Goal: Check status: Check status

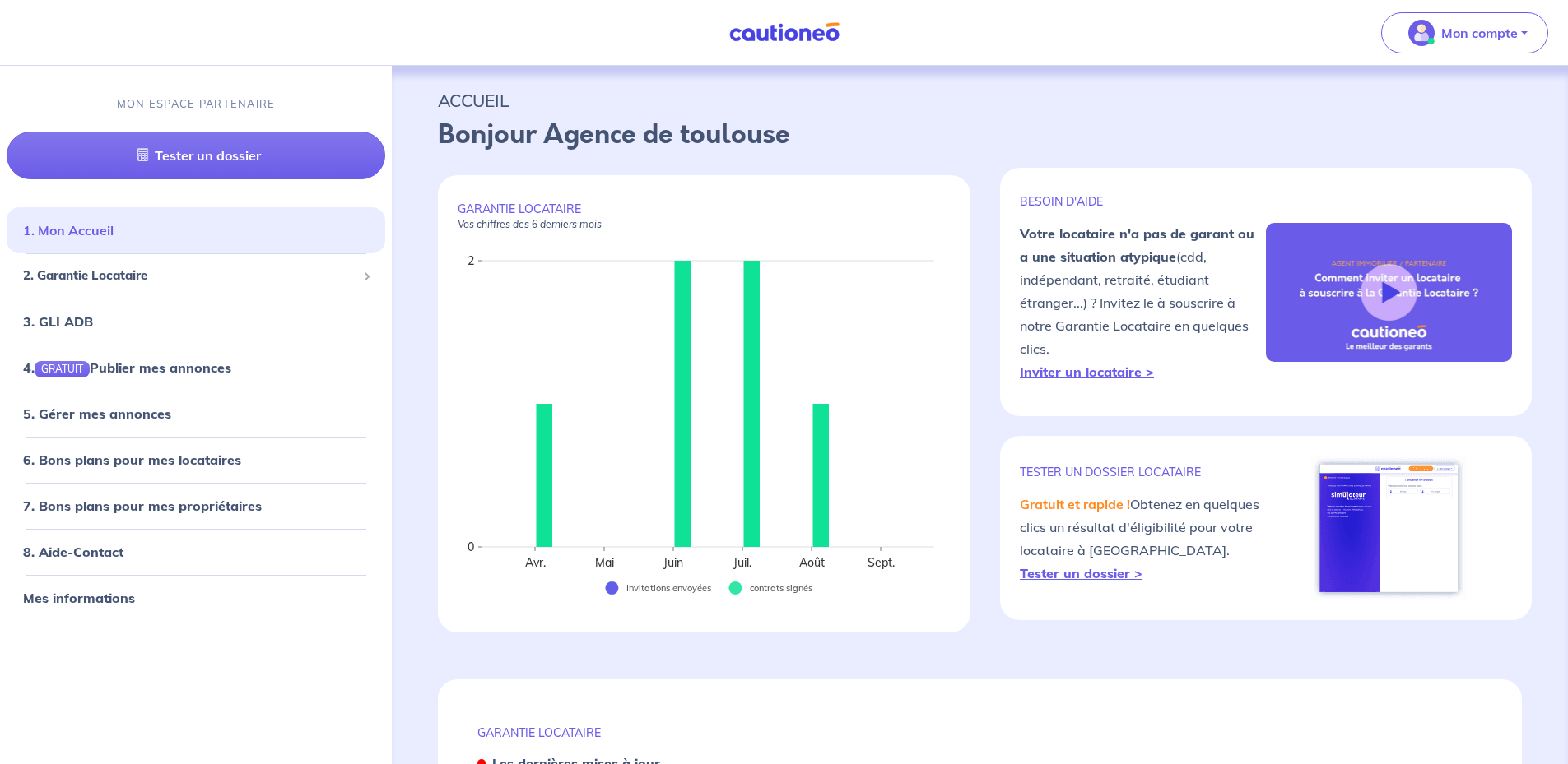
click at [114, 234] on link "1. Mon Accueil" at bounding box center [68, 230] width 90 height 17
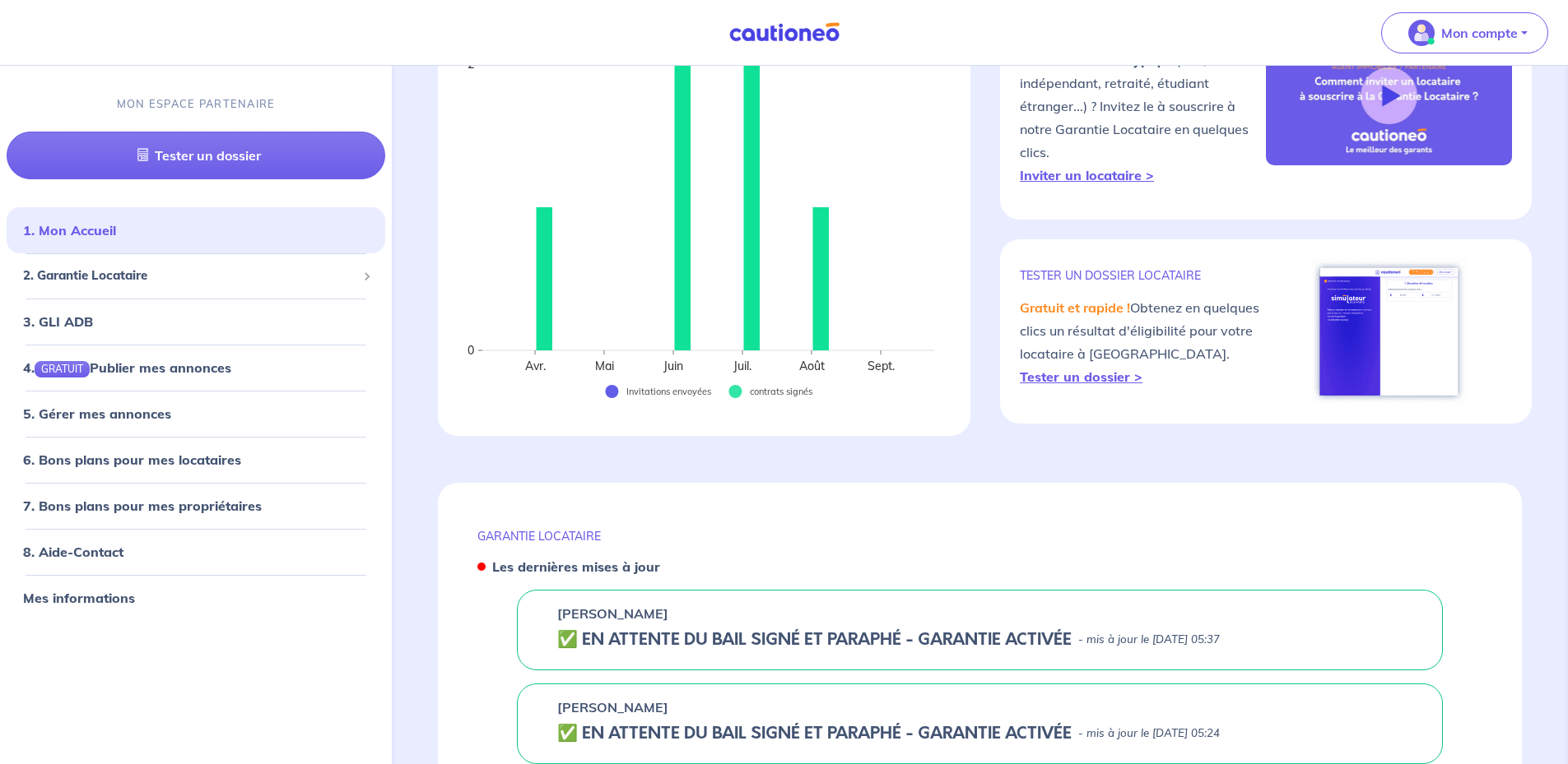
scroll to position [411, 0]
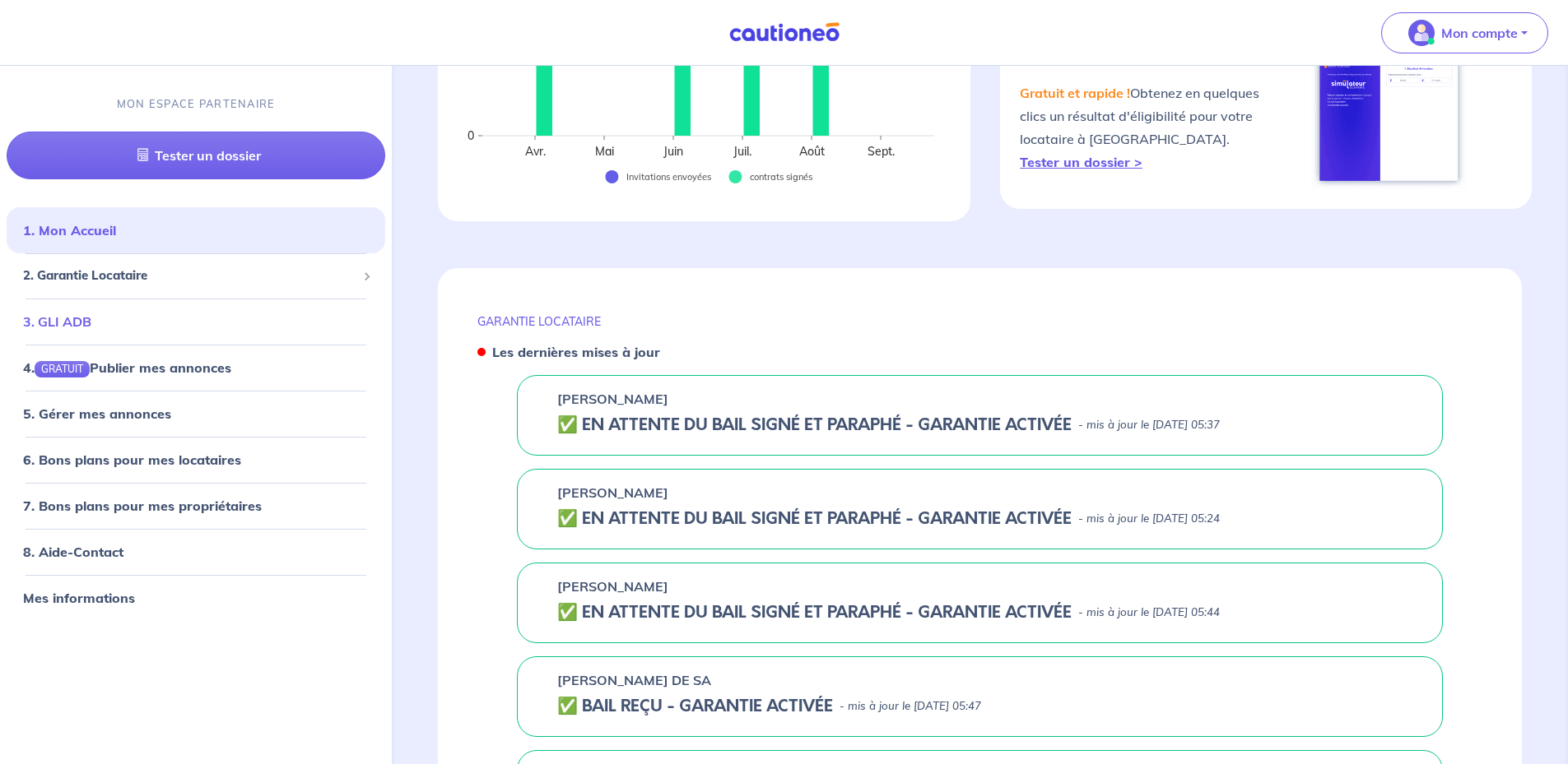
click at [91, 321] on link "3. GLI ADB" at bounding box center [57, 322] width 68 height 17
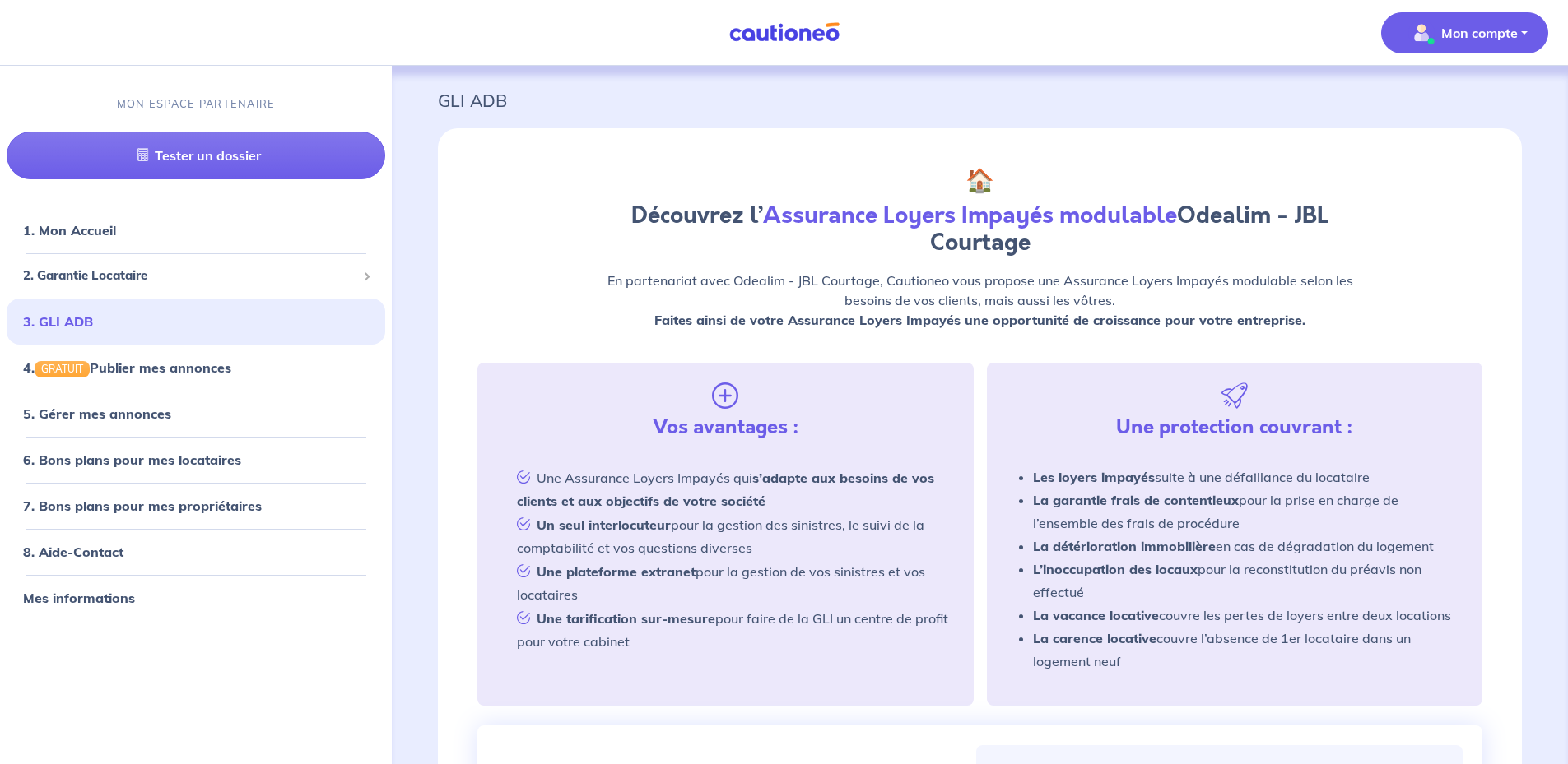
click at [1485, 28] on p "Mon compte" at bounding box center [1479, 33] width 76 height 19
click at [186, 99] on p "MON ESPACE PARTENAIRE" at bounding box center [196, 105] width 159 height 16
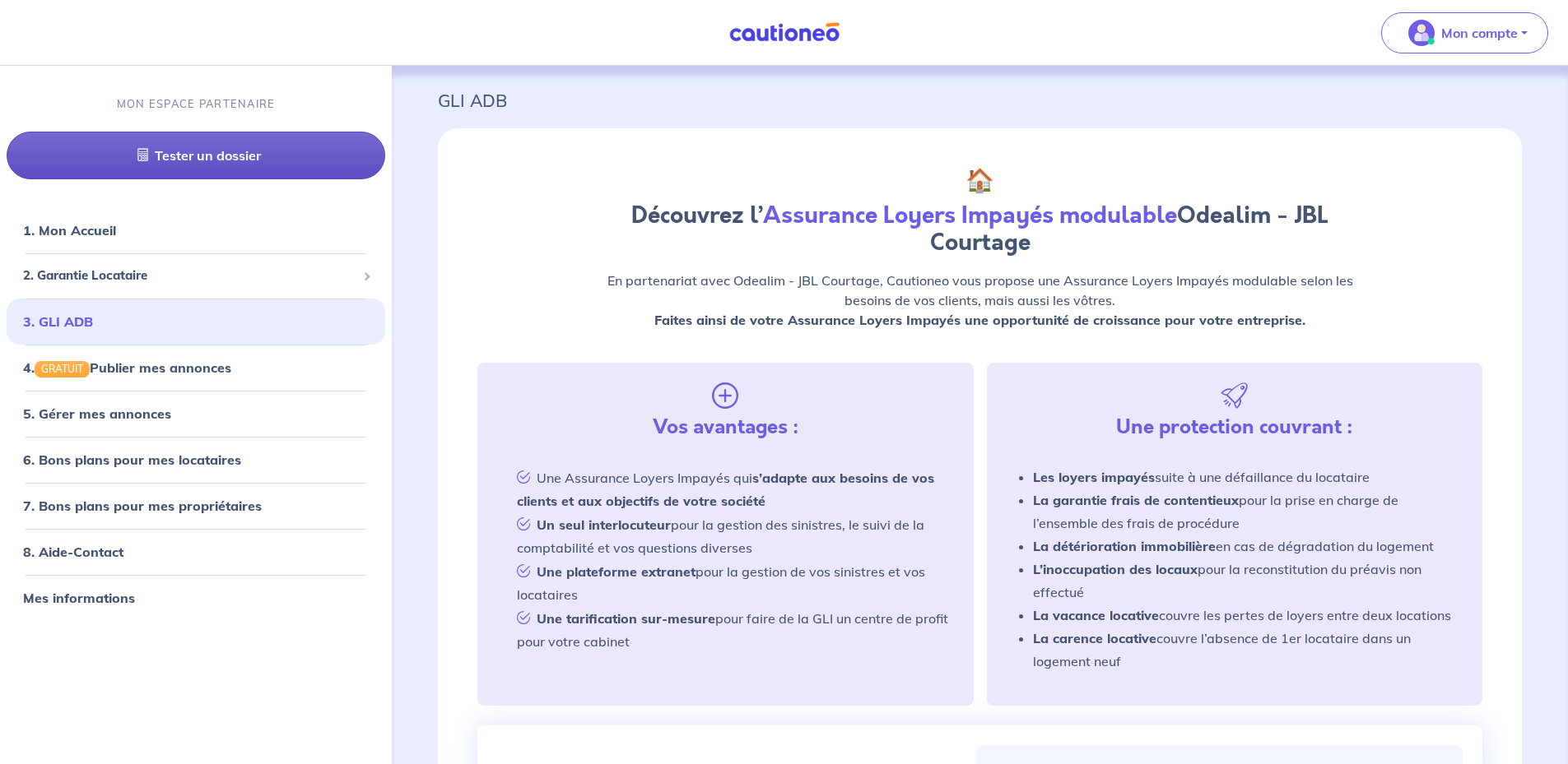
click at [224, 132] on link "Tester un dossier" at bounding box center [195, 155] width 379 height 48
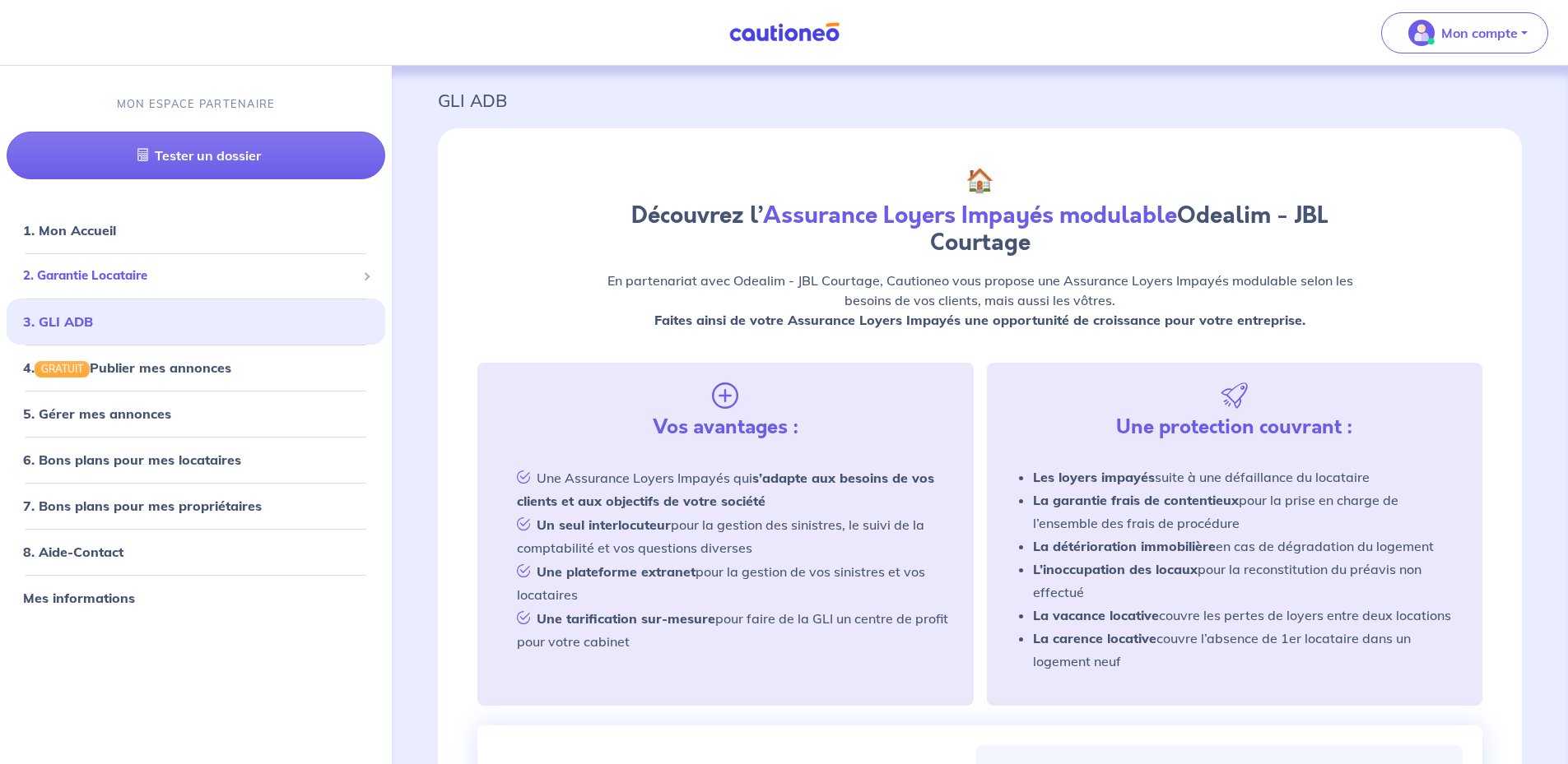
click at [125, 277] on span "2. Garantie Locataire" at bounding box center [190, 276] width 333 height 19
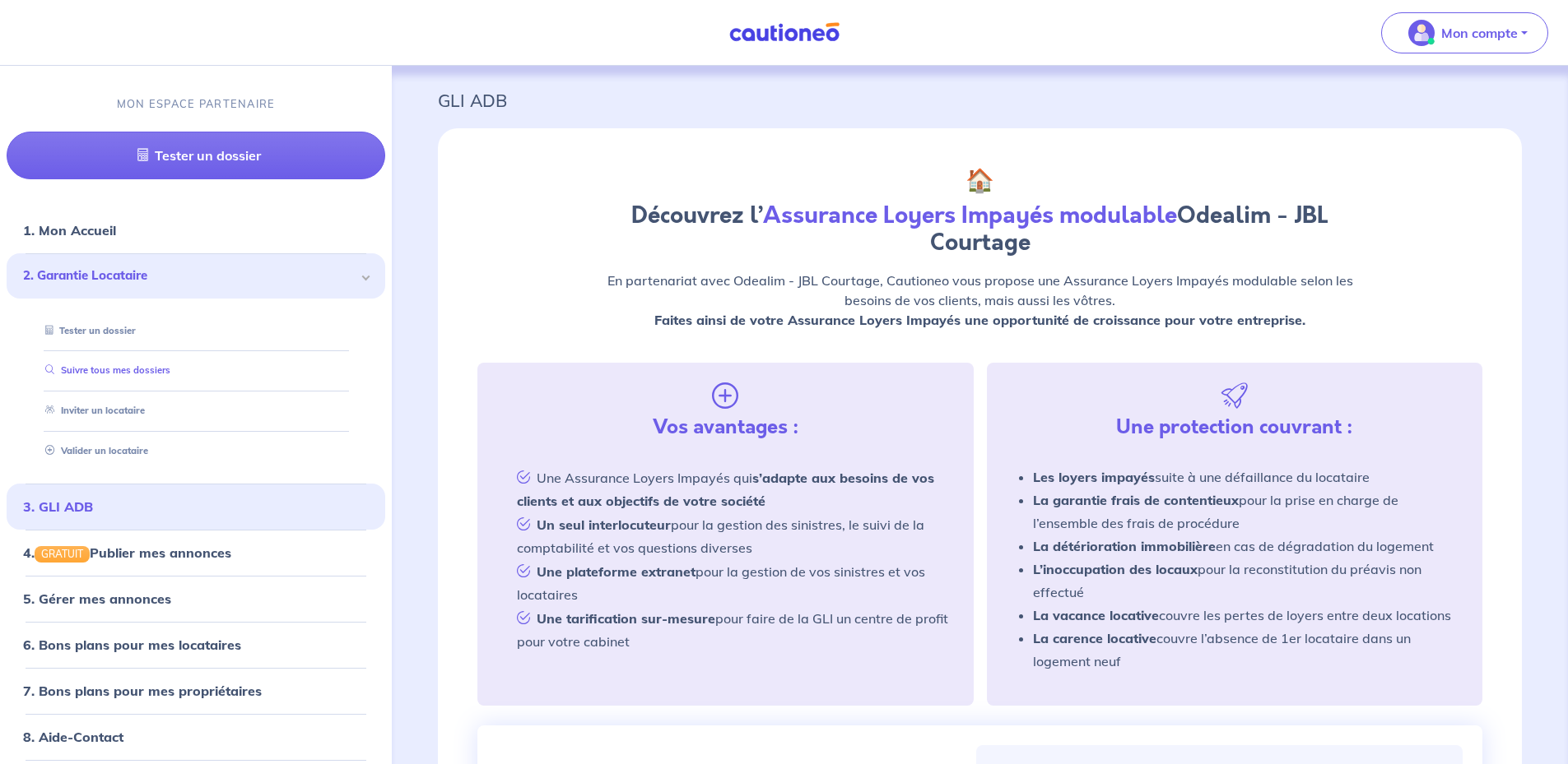
click at [152, 370] on link "Suivre tous mes dossiers" at bounding box center [105, 370] width 131 height 12
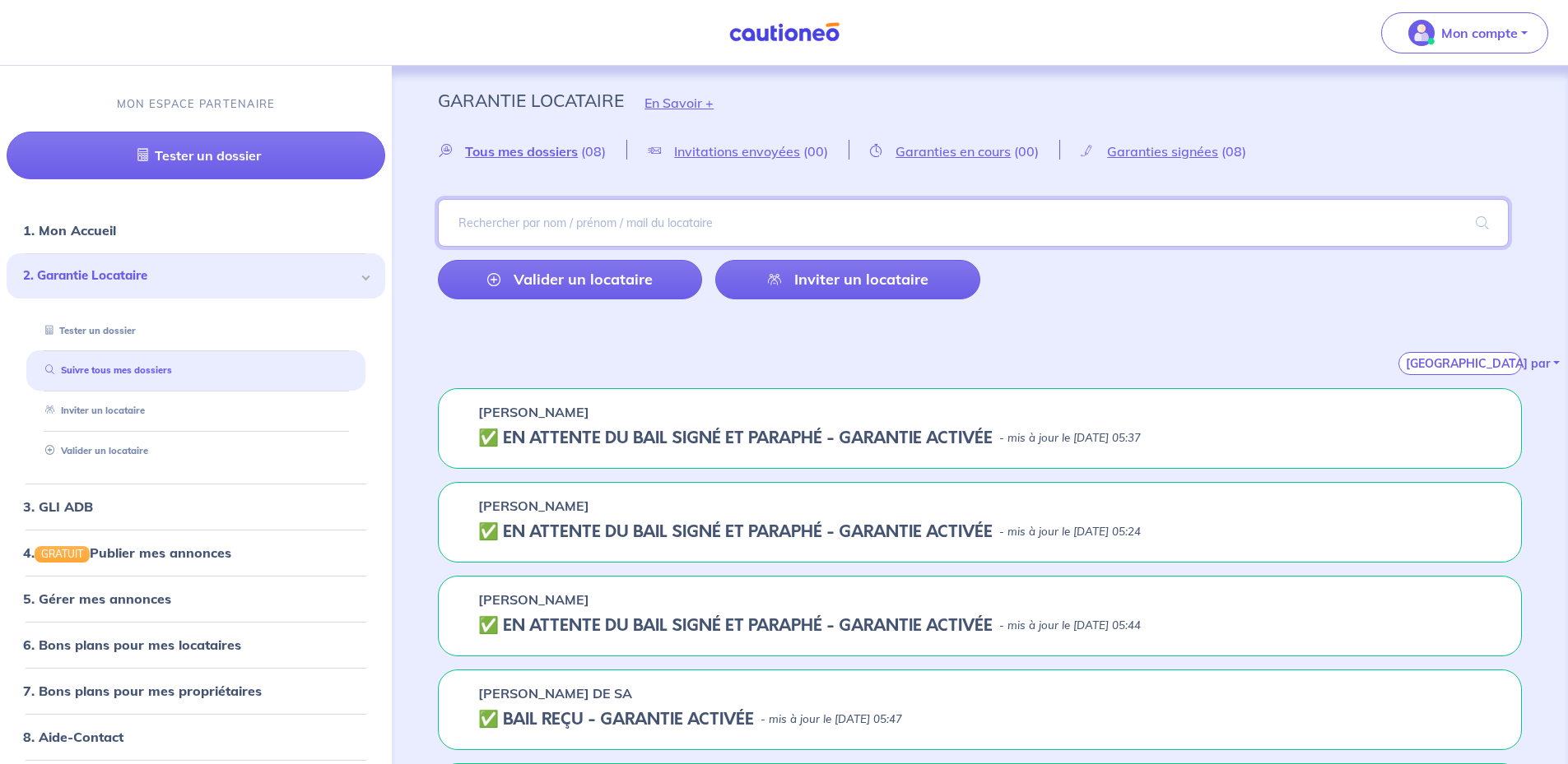
click at [692, 226] on input "search" at bounding box center [973, 223] width 1070 height 48
paste input "VW1QWM"
type input "VW1QWM"
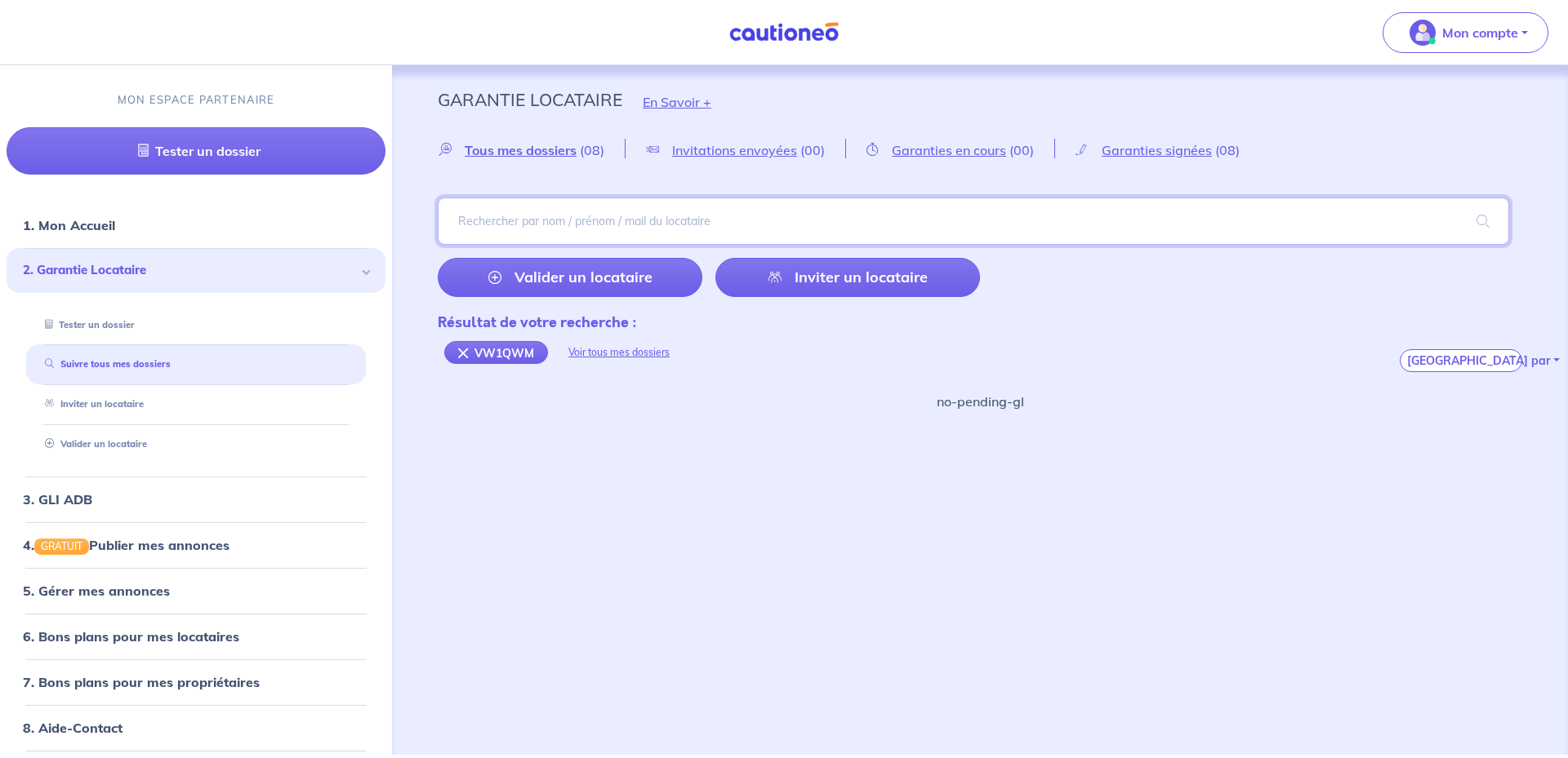
click at [489, 221] on input "search" at bounding box center [972, 222] width 1071 height 47
click at [472, 217] on input "search" at bounding box center [972, 222] width 1071 height 47
paste input "[PERSON_NAME]"
type input "[PERSON_NAME]"
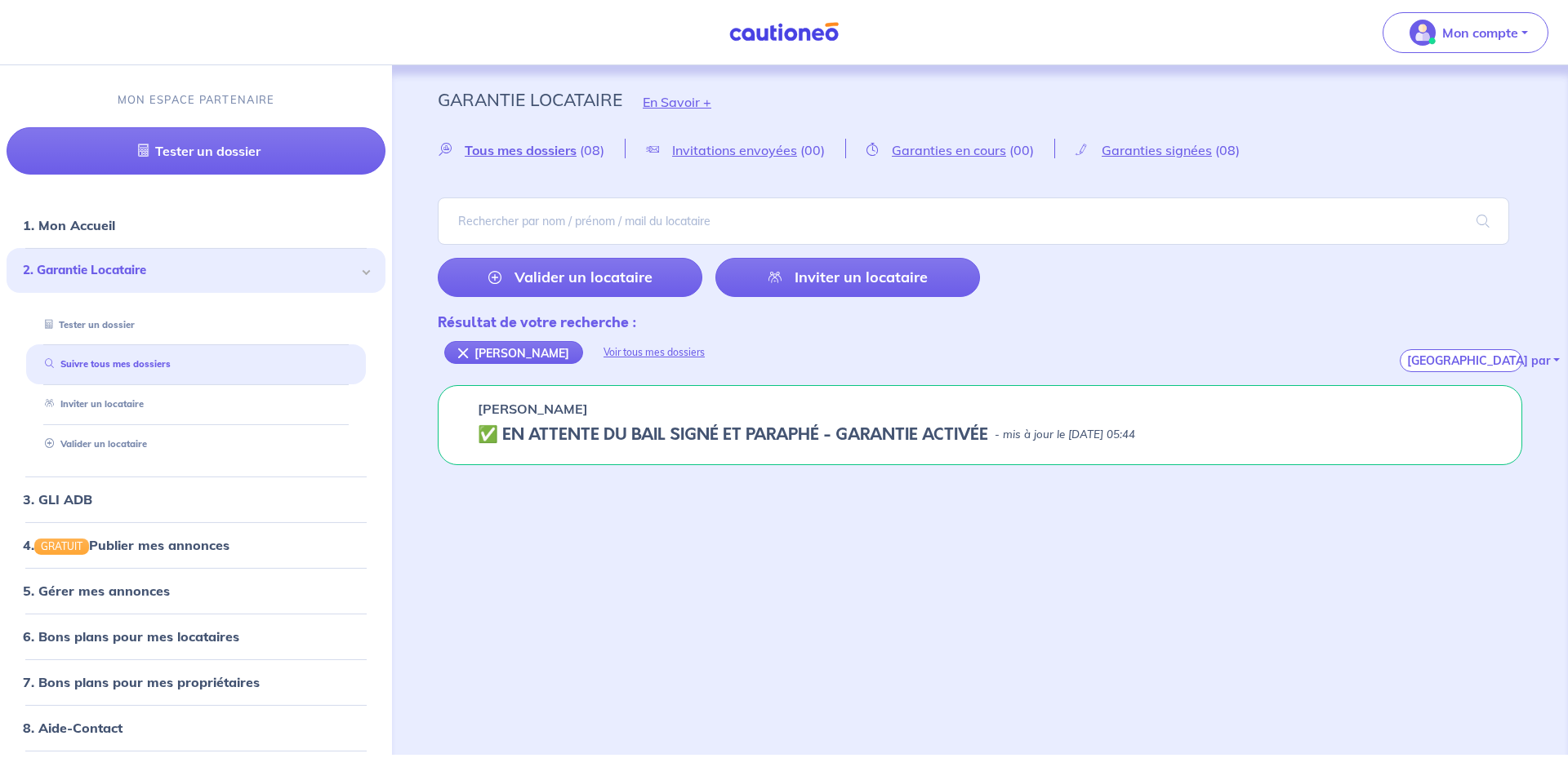
click at [682, 419] on div "[PERSON_NAME] ✅️️️ EN ATTENTE DU BAIL SIGNÉ ET PARAPHÉ - GARANTIE ACTIVÉE - mis…" at bounding box center [979, 425] width 1084 height 80
click at [770, 433] on h5 "✅️️️ EN ATTENTE DU BAIL SIGNÉ ET PARAPHÉ - GARANTIE ACTIVÉE" at bounding box center [733, 434] width 510 height 19
click at [1065, 452] on div "[PERSON_NAME] ✅️️️ EN ATTENTE DU BAIL SIGNÉ ET PARAPHÉ - GARANTIE ACTIVÉE - mis…" at bounding box center [979, 425] width 1084 height 80
click at [494, 436] on h5 "✅️️️ EN ATTENTE DU BAIL SIGNÉ ET PARAPHÉ - GARANTIE ACTIVÉE" at bounding box center [733, 434] width 510 height 19
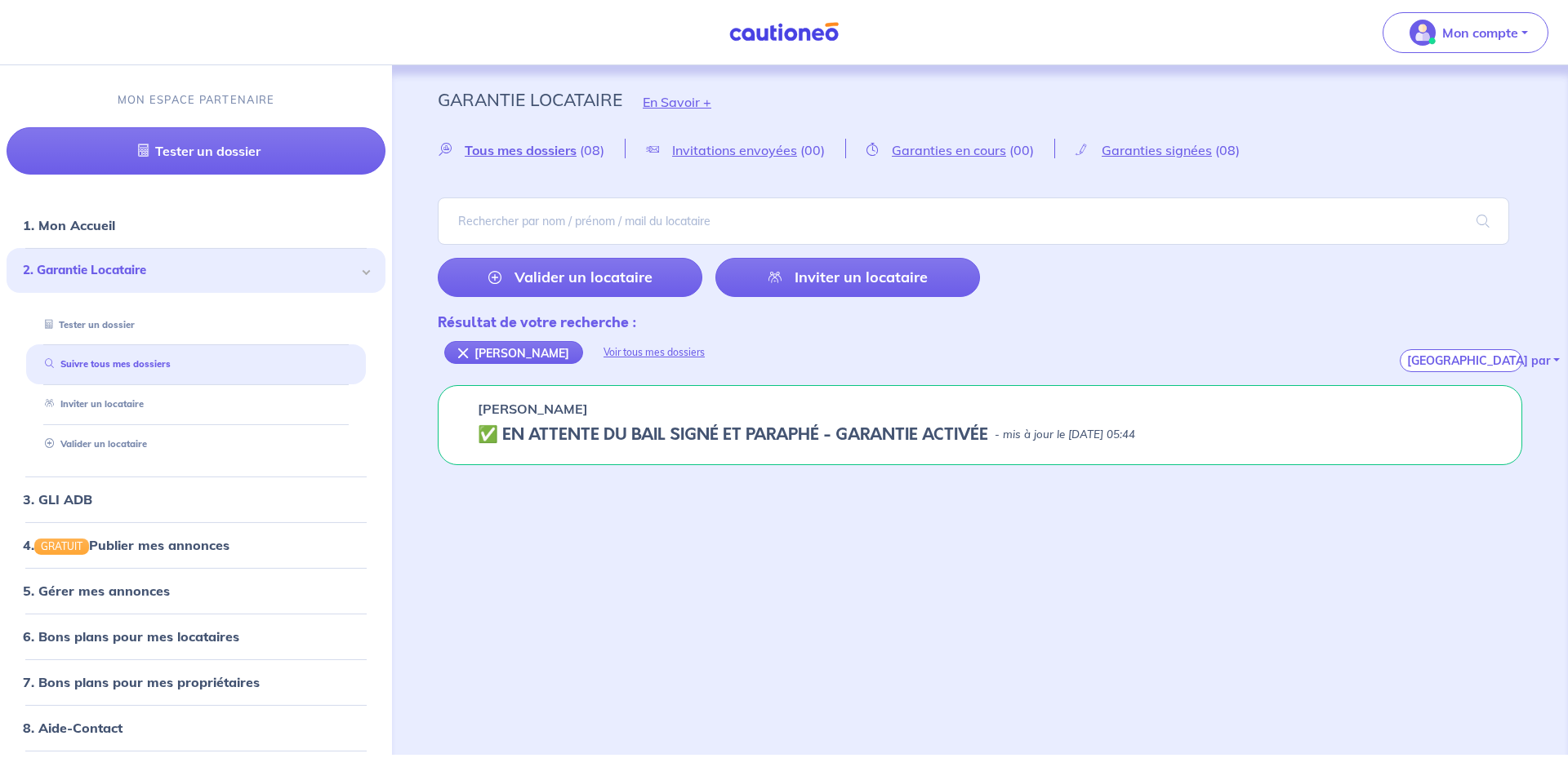
click at [489, 436] on h5 "✅️️️ EN ATTENTE DU BAIL SIGNÉ ET PARAPHÉ - GARANTIE ACTIVÉE" at bounding box center [733, 434] width 510 height 19
click at [573, 356] on div "[PERSON_NAME]" at bounding box center [514, 353] width 139 height 23
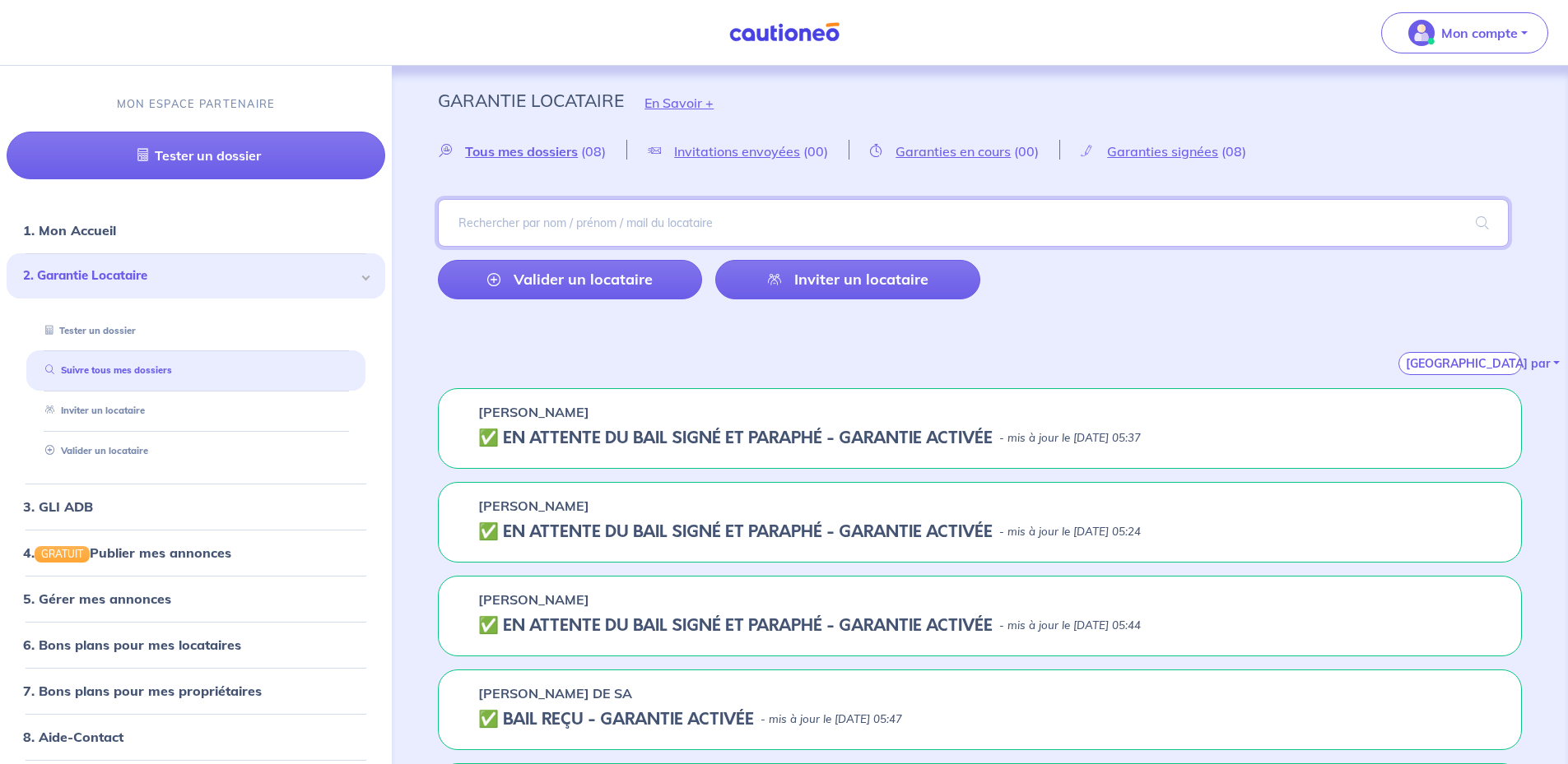
click at [553, 220] on input "search" at bounding box center [973, 223] width 1070 height 48
click at [530, 95] on p "Garantie Locataire" at bounding box center [531, 100] width 186 height 29
click at [813, 21] on link at bounding box center [784, 32] width 123 height 28
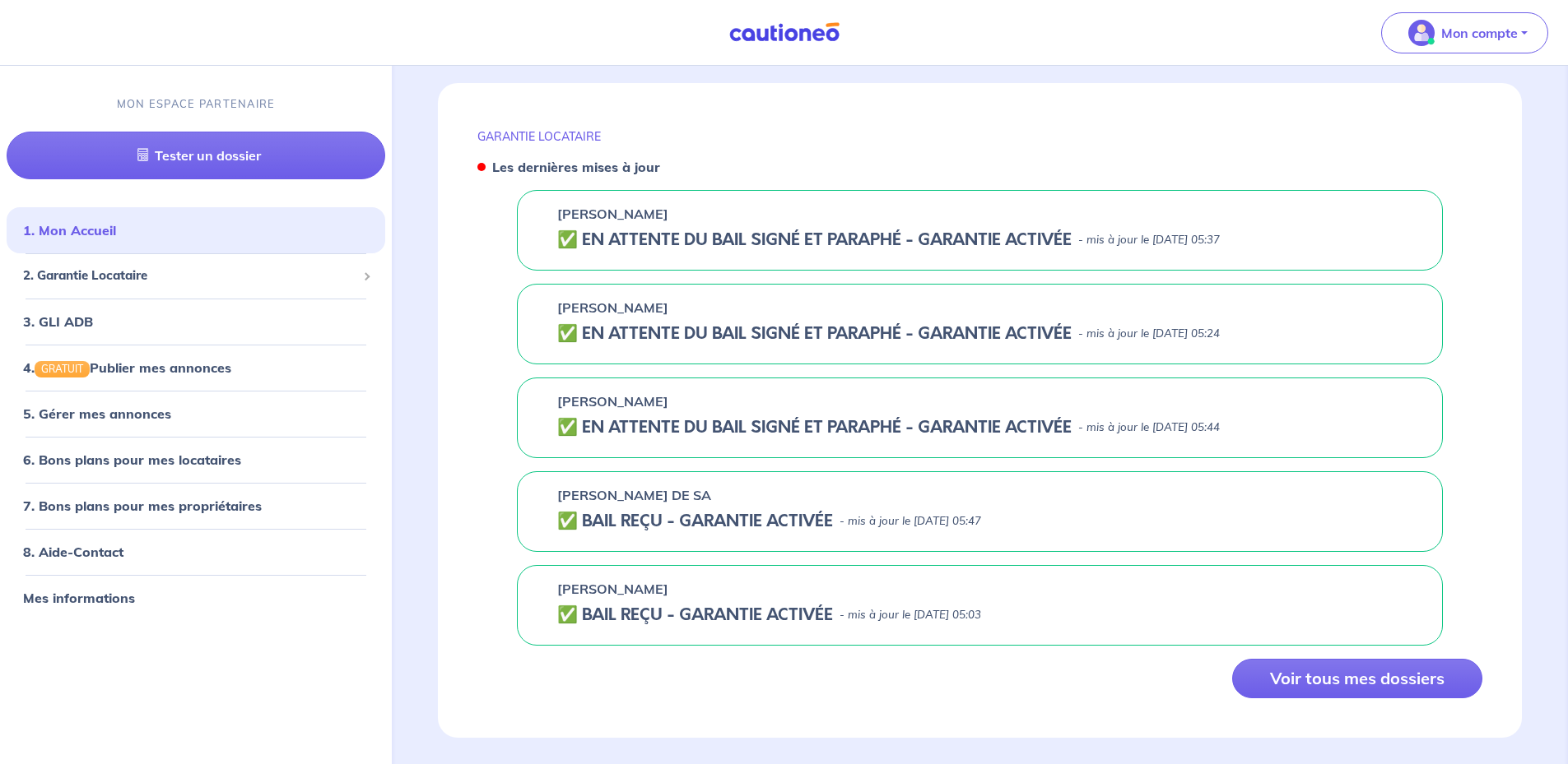
scroll to position [616, 0]
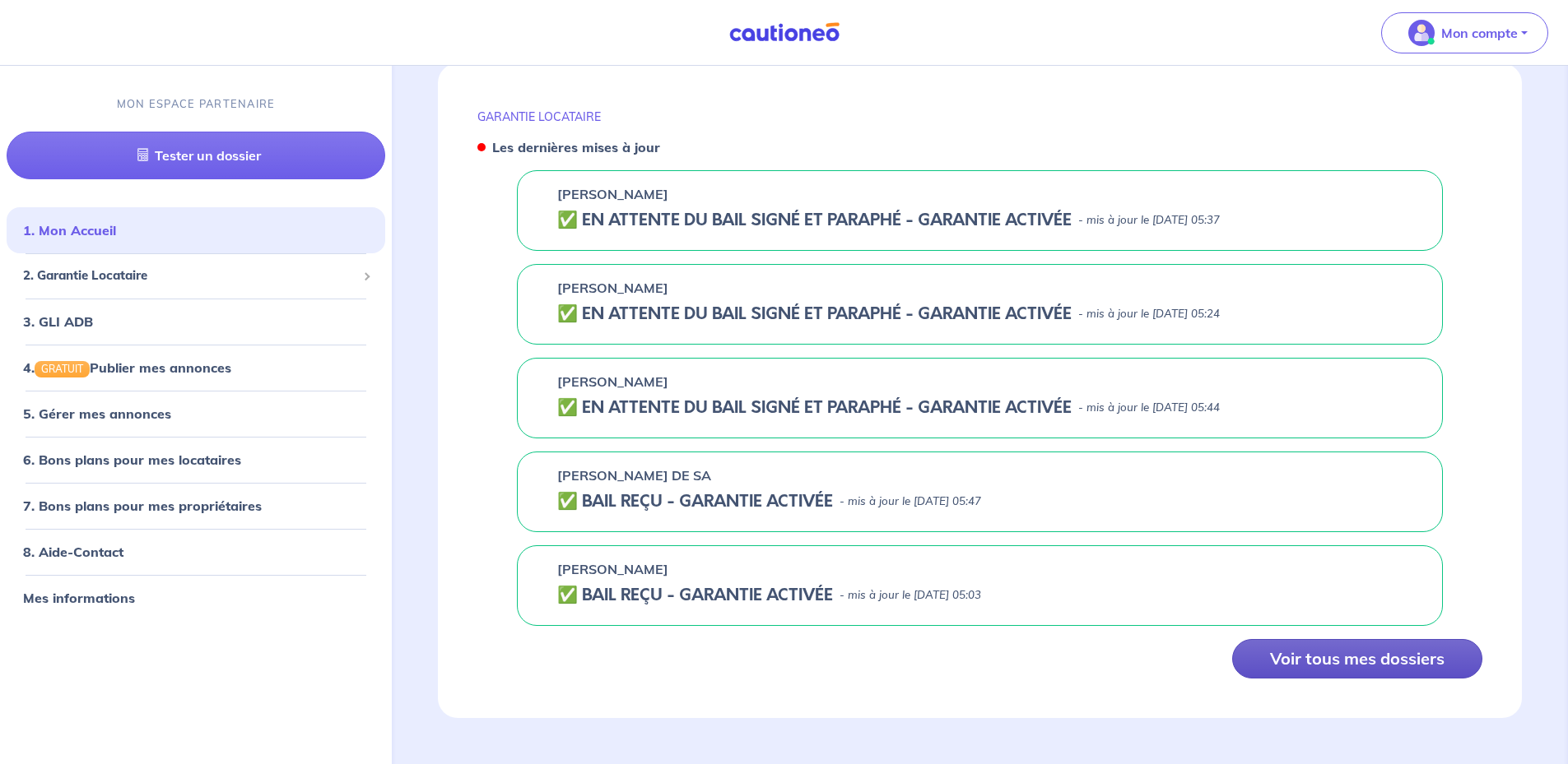
click at [1294, 664] on button "Voir tous mes dossiers" at bounding box center [1357, 659] width 250 height 40
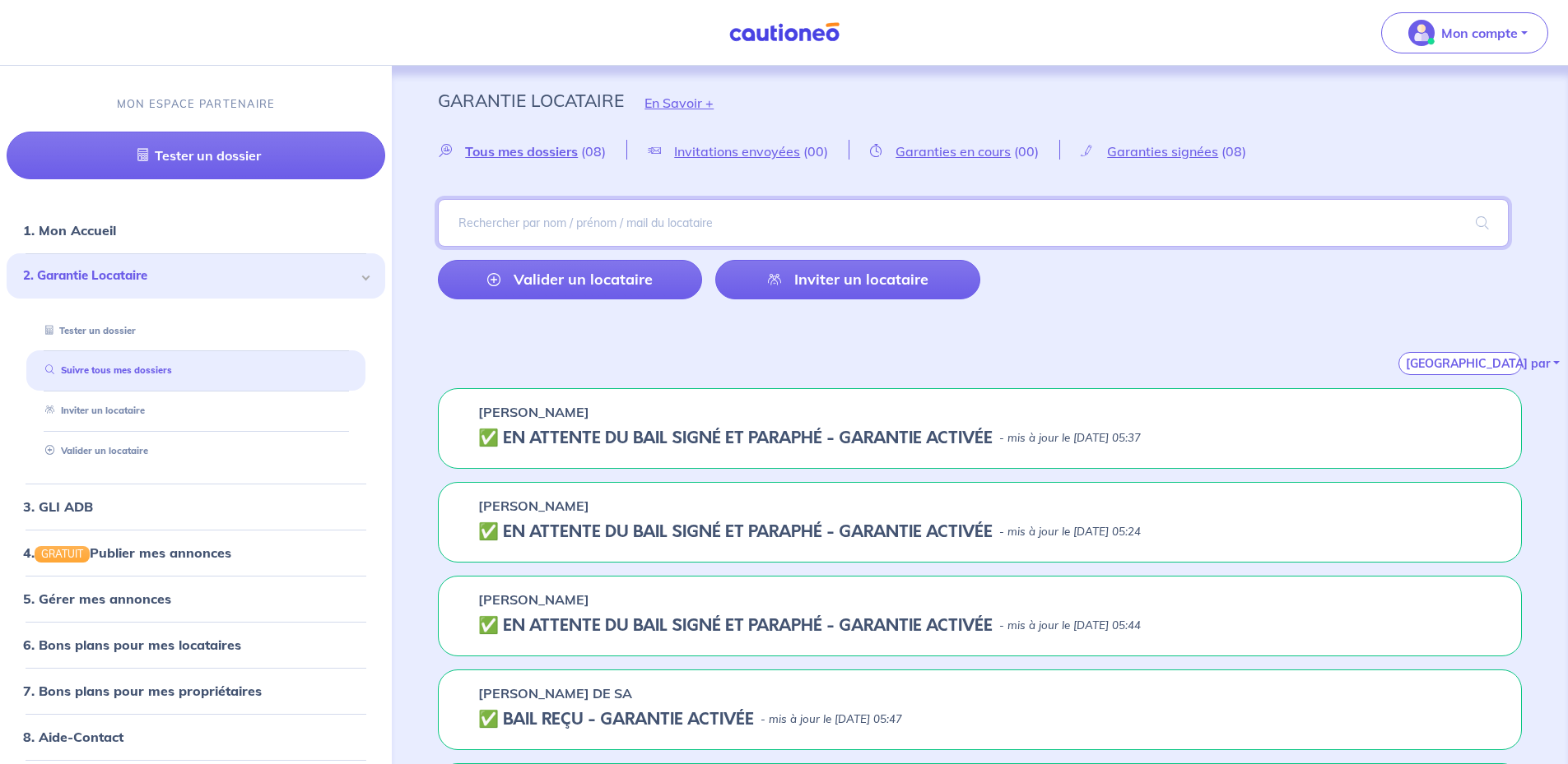
click at [923, 224] on input "search" at bounding box center [973, 223] width 1070 height 48
paste input "[PERSON_NAME]"
type input "[PERSON_NAME]"
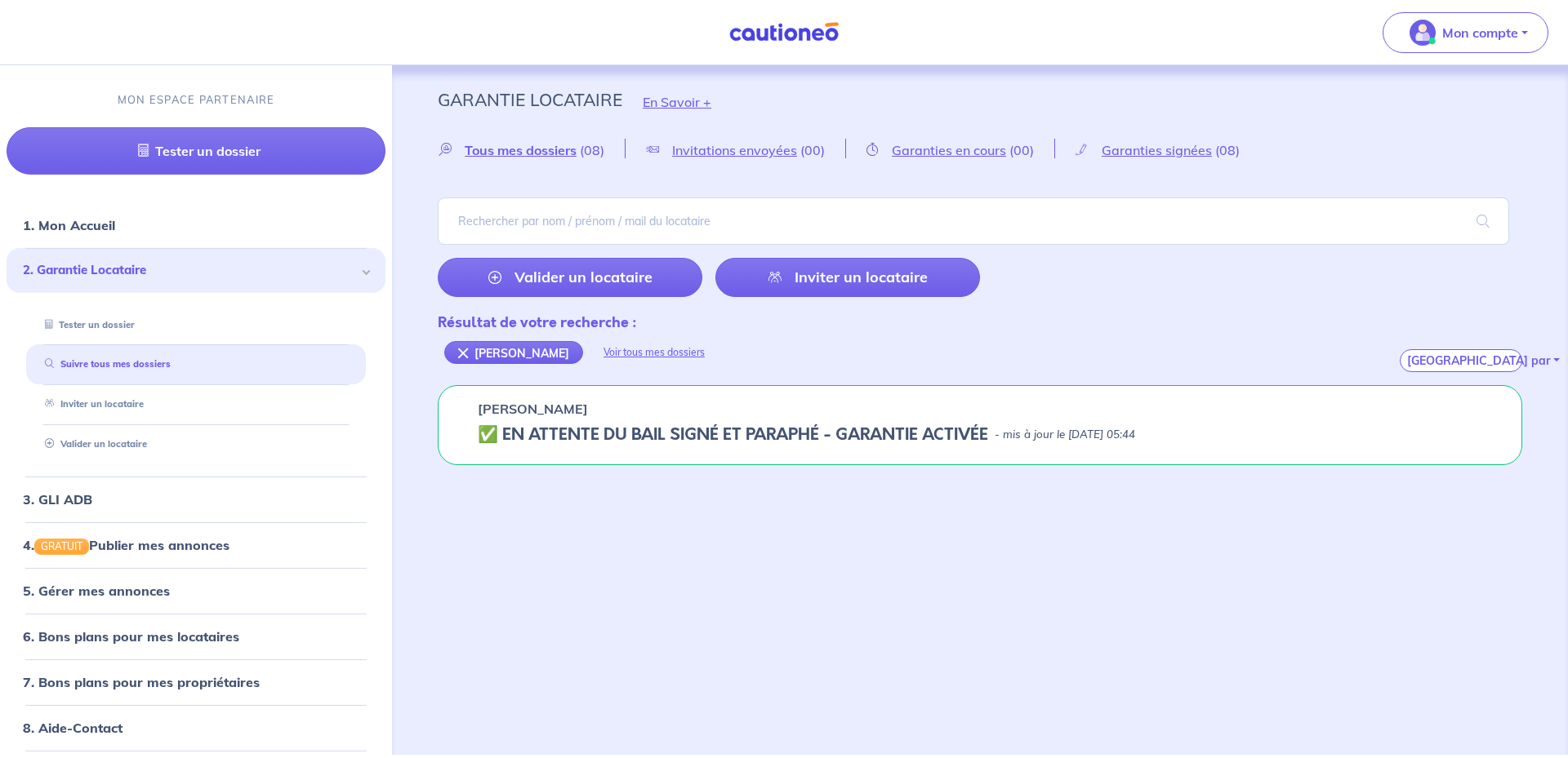
drag, startPoint x: 1209, startPoint y: 425, endPoint x: 1121, endPoint y: 444, distance: 90.0
click at [1121, 444] on div "✅️️️ EN ATTENTE DU BAIL SIGNÉ ET PARAPHÉ - GARANTIE ACTIVÉE - mis à jour le [DA…" at bounding box center [979, 434] width 1004 height 19
click at [979, 434] on h5 "✅️️️ EN ATTENTE DU BAIL SIGNÉ ET PARAPHÉ - GARANTIE ACTIVÉE" at bounding box center [733, 434] width 510 height 19
click at [477, 426] on div "[PERSON_NAME] ✅️️️ EN ATTENTE DU BAIL SIGNÉ ET PARAPHÉ - GARANTIE ACTIVÉE - mis…" at bounding box center [979, 425] width 1084 height 80
click at [488, 434] on h5 "✅️️️ EN ATTENTE DU BAIL SIGNÉ ET PARAPHÉ - GARANTIE ACTIVÉE" at bounding box center [733, 434] width 510 height 19
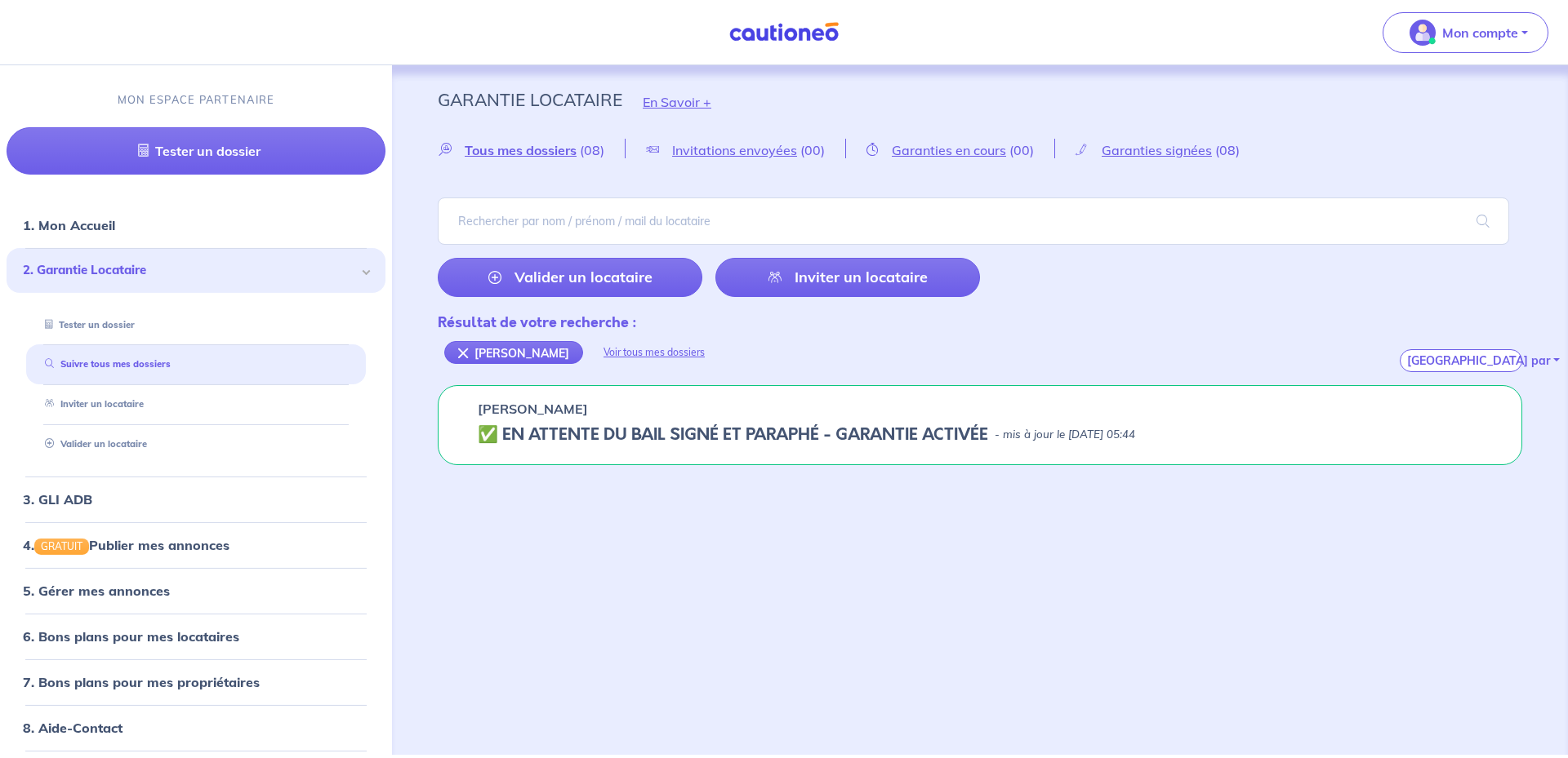
click at [513, 413] on p "[PERSON_NAME]" at bounding box center [532, 409] width 110 height 19
click at [571, 436] on h5 "✅️️️ EN ATTENTE DU BAIL SIGNÉ ET PARAPHÉ - GARANTIE ACTIVÉE" at bounding box center [733, 434] width 510 height 19
click at [91, 505] on link "3. GLI ADB" at bounding box center [56, 499] width 68 height 17
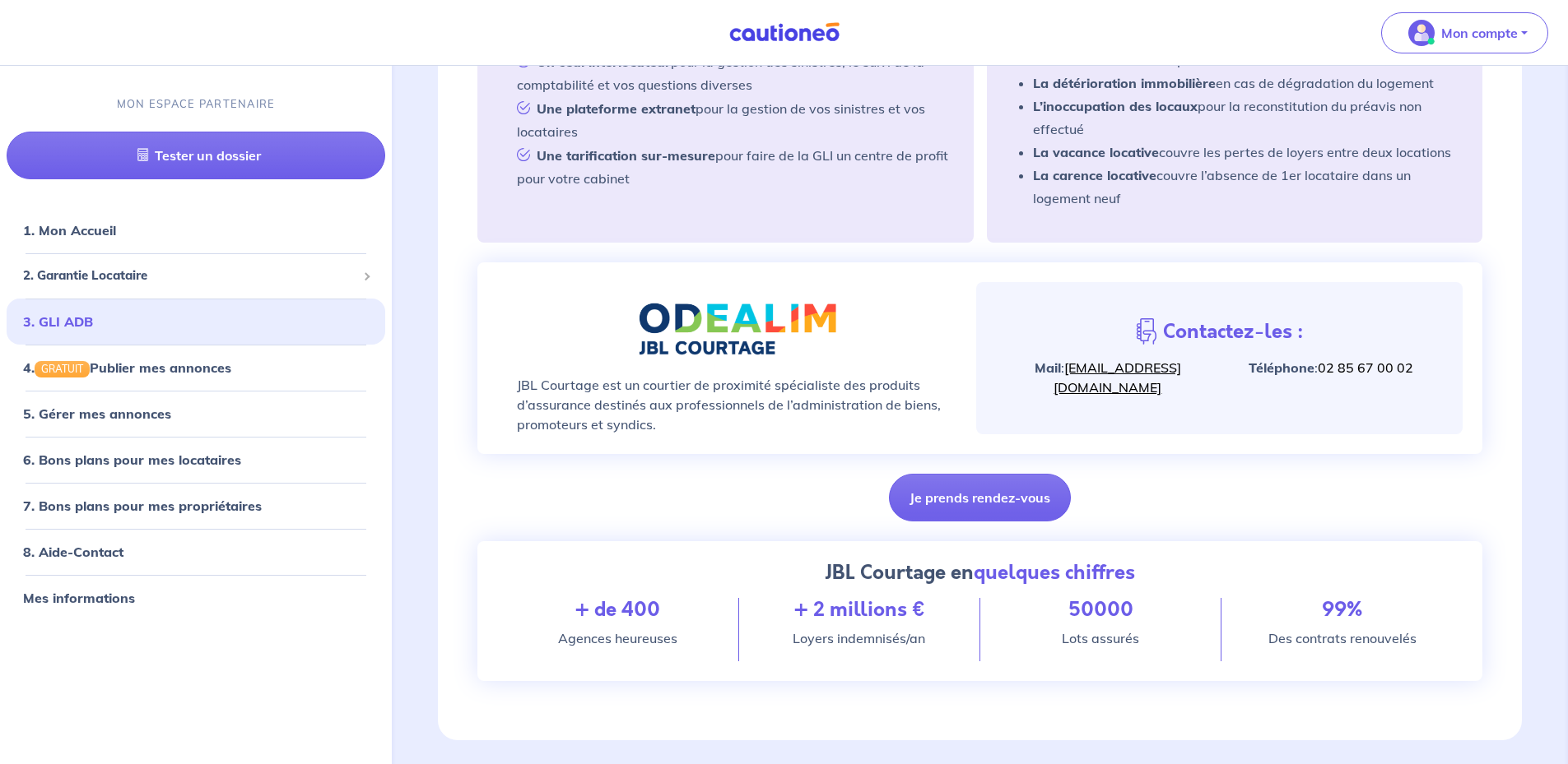
scroll to position [478, 0]
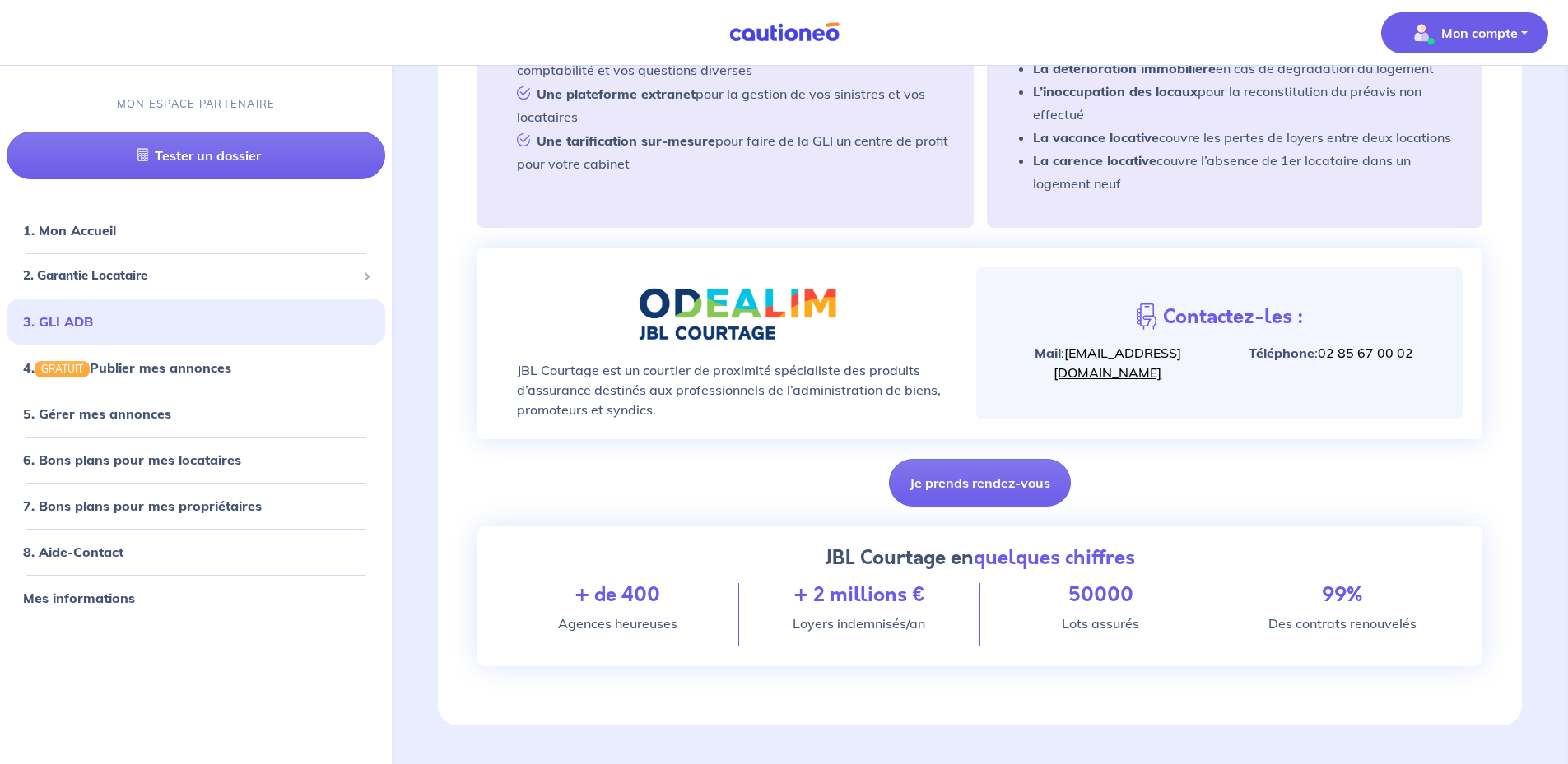
click at [1485, 40] on p "Mon compte" at bounding box center [1479, 33] width 76 height 19
click at [1446, 101] on link "Mes informations" at bounding box center [1447, 102] width 132 height 27
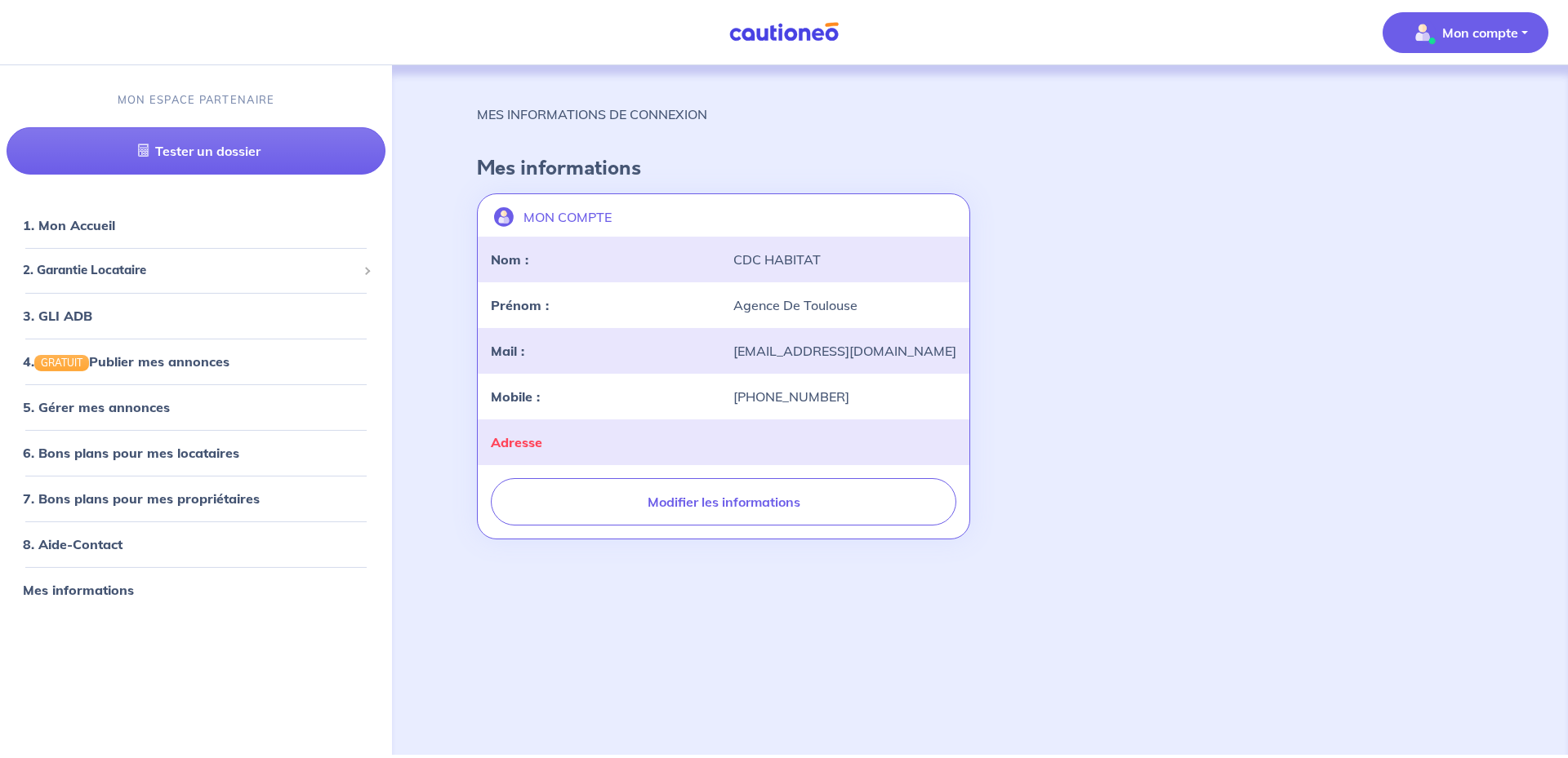
click at [692, 115] on p "MES INFORMATIONS DE CONNEXION" at bounding box center [592, 114] width 231 height 19
click at [103, 232] on link "1. Mon Accueil" at bounding box center [68, 225] width 90 height 17
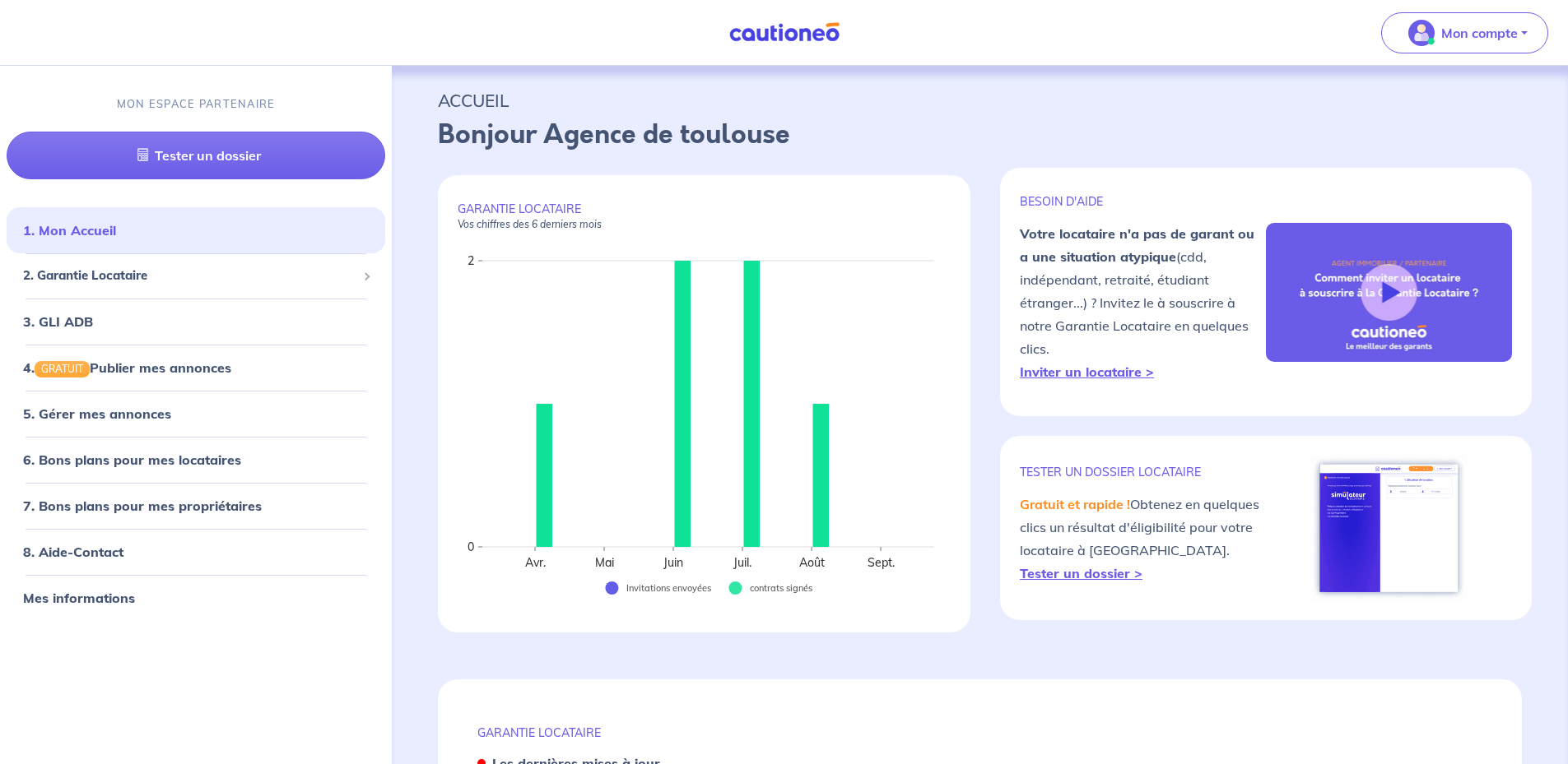
click at [577, 223] on em "Vos chiffres des 6 derniers mois" at bounding box center [529, 224] width 144 height 12
click at [558, 211] on p "GARANTIE LOCATAIRE Vos chiffres des 6 derniers mois" at bounding box center [704, 215] width 493 height 29
click at [757, 201] on p "GARANTIE LOCATAIRE Vos chiffres des 6 derniers mois" at bounding box center [704, 215] width 493 height 29
click at [741, 154] on div "Bonjour Agence de toulouse" at bounding box center [980, 141] width 1084 height 52
click at [251, 508] on link "7. Bons plans pour mes propriétaires" at bounding box center [137, 505] width 228 height 17
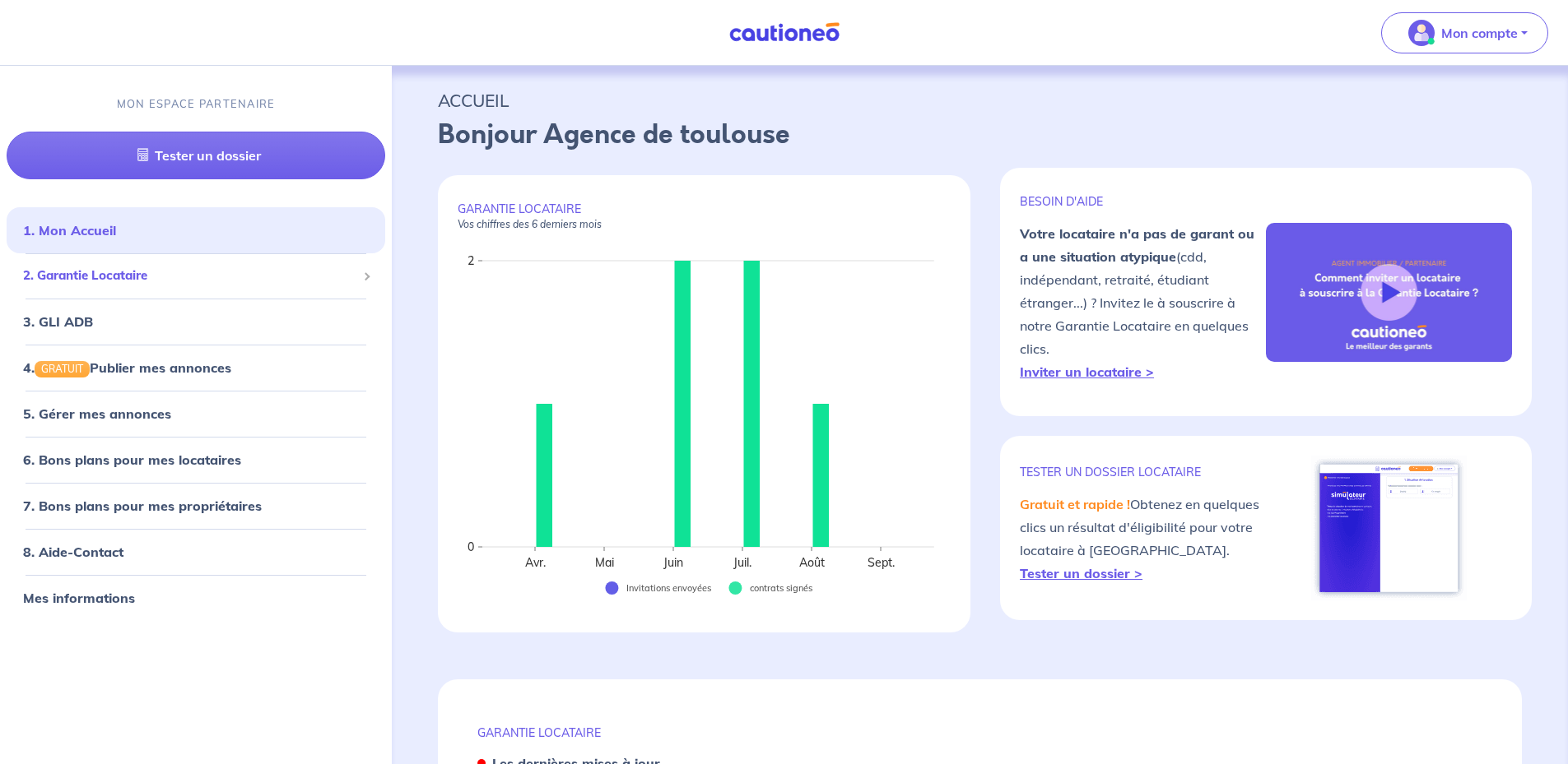
click at [113, 279] on span "2. Garantie Locataire" at bounding box center [190, 276] width 333 height 19
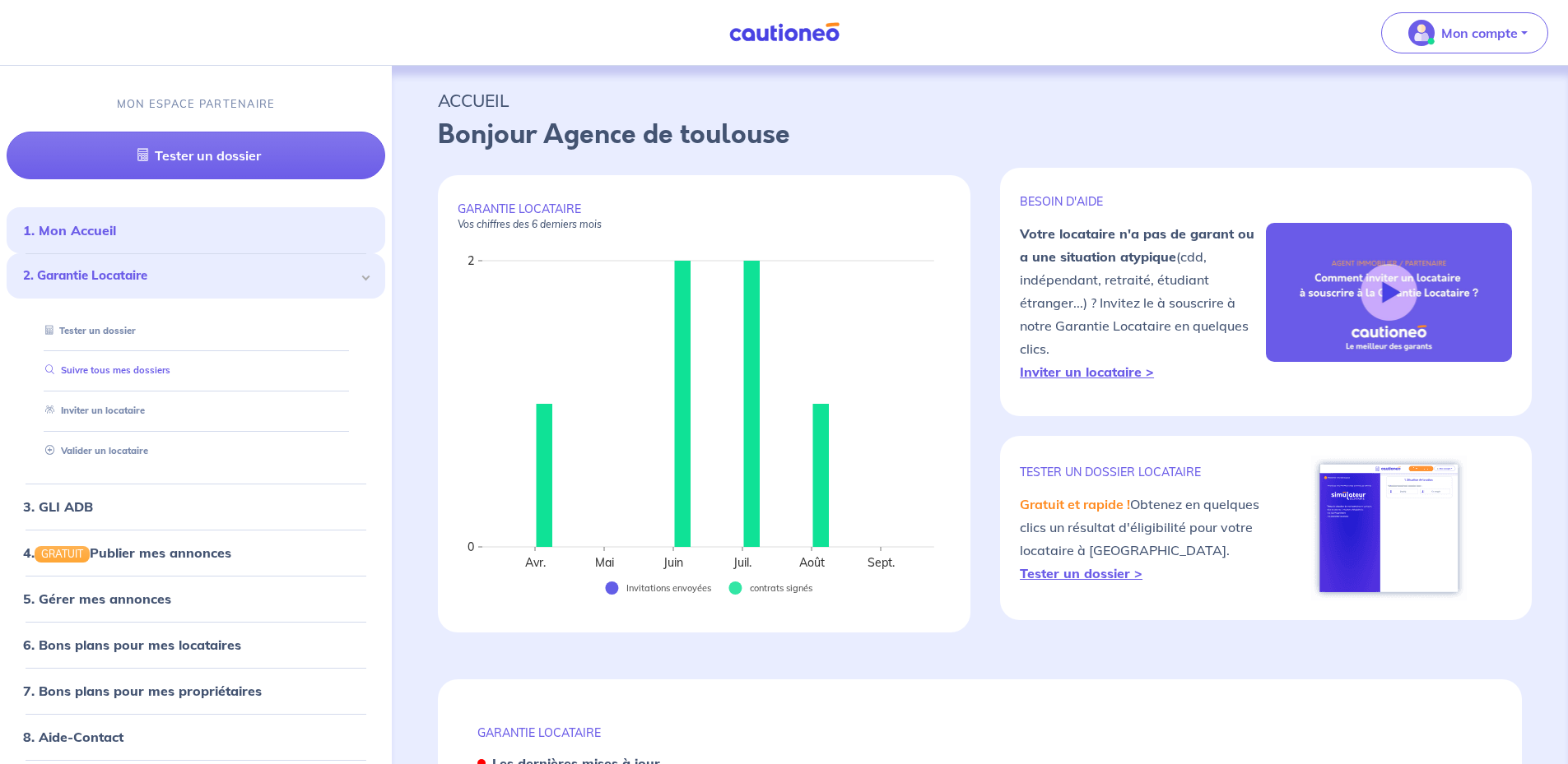
click at [146, 374] on link "Suivre tous mes dossiers" at bounding box center [105, 370] width 131 height 12
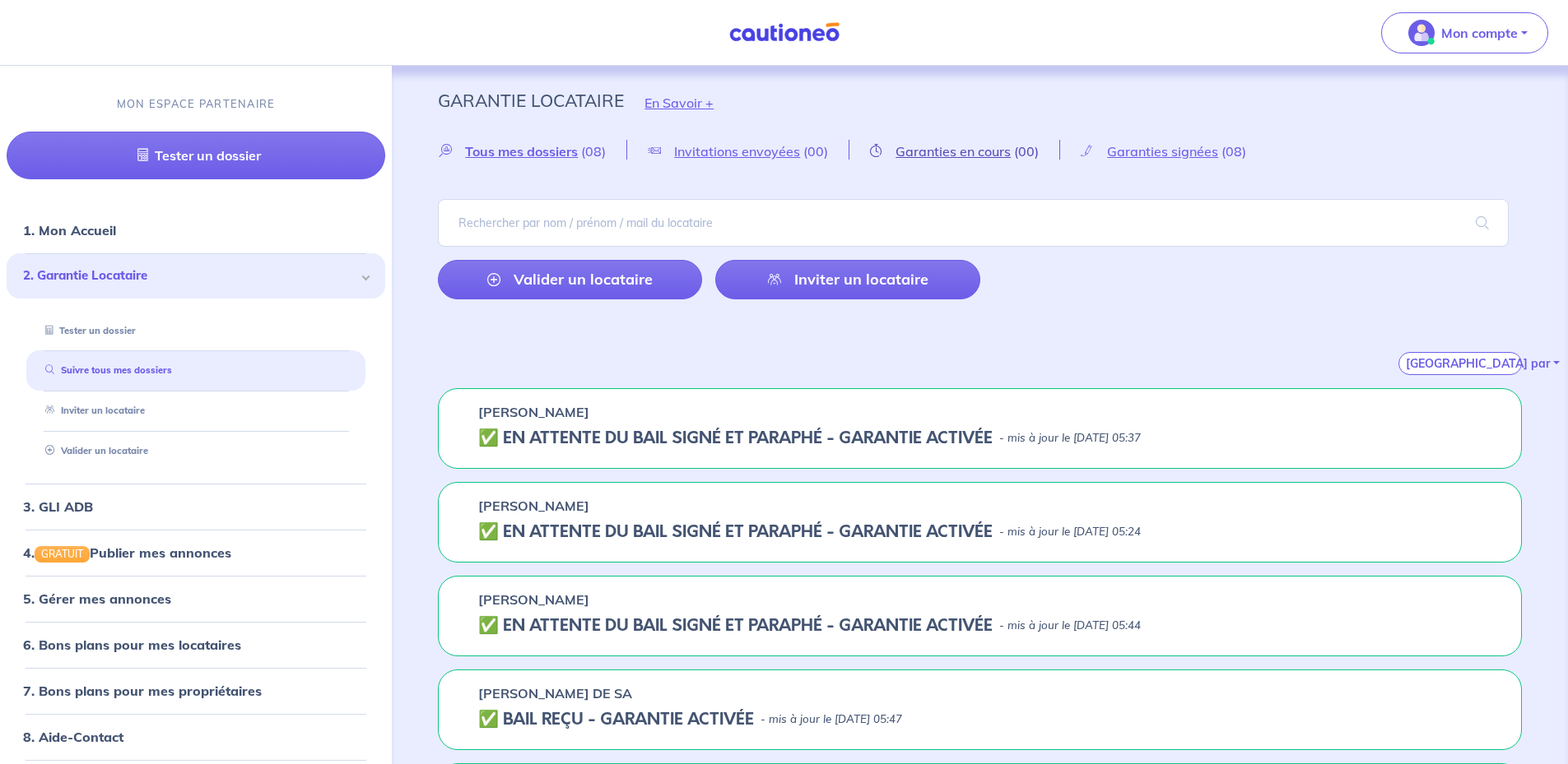
click at [925, 152] on span "Garanties en cours" at bounding box center [953, 151] width 115 height 17
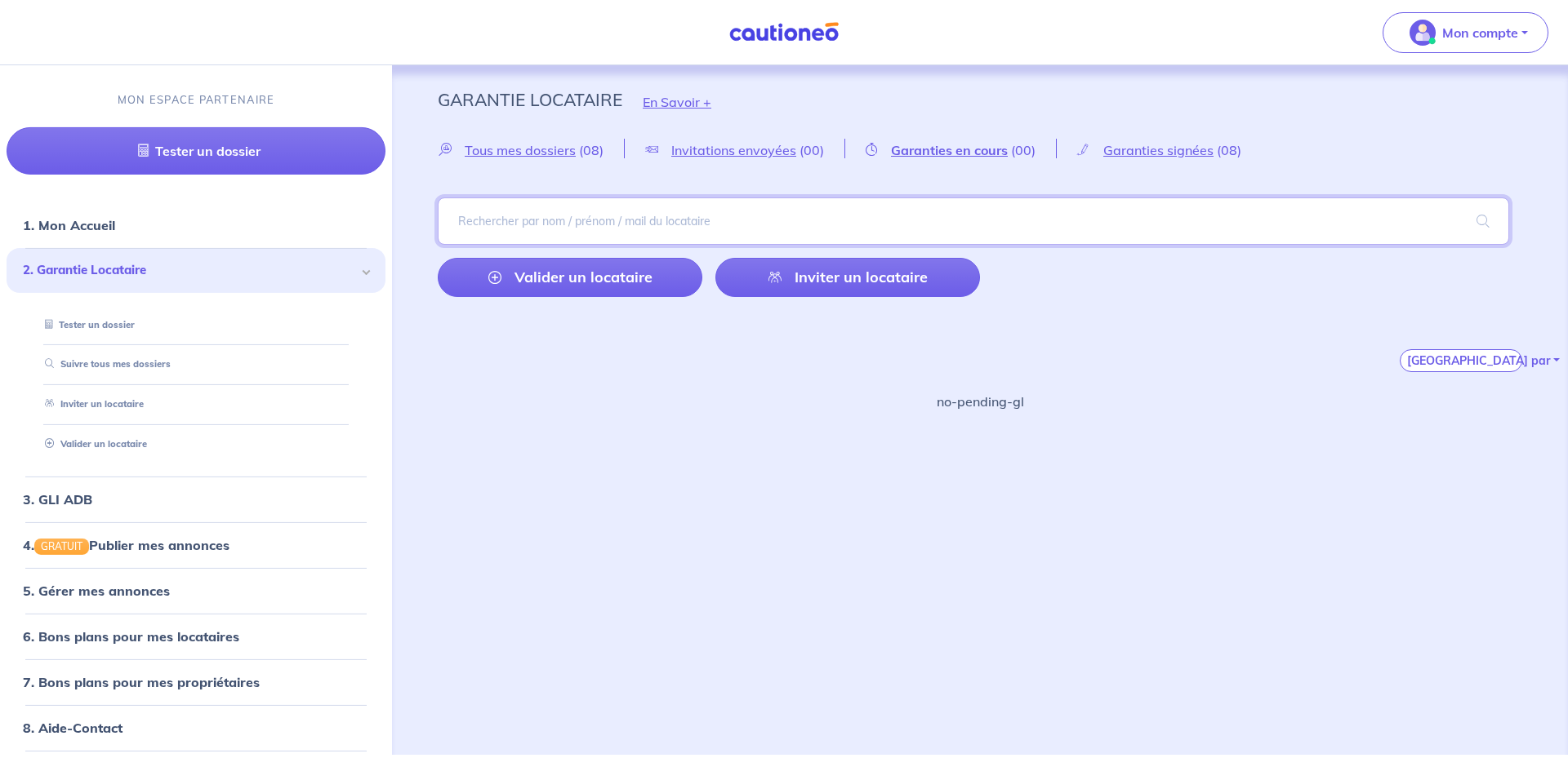
paste input "[PERSON_NAME]"
type input "[PERSON_NAME]"
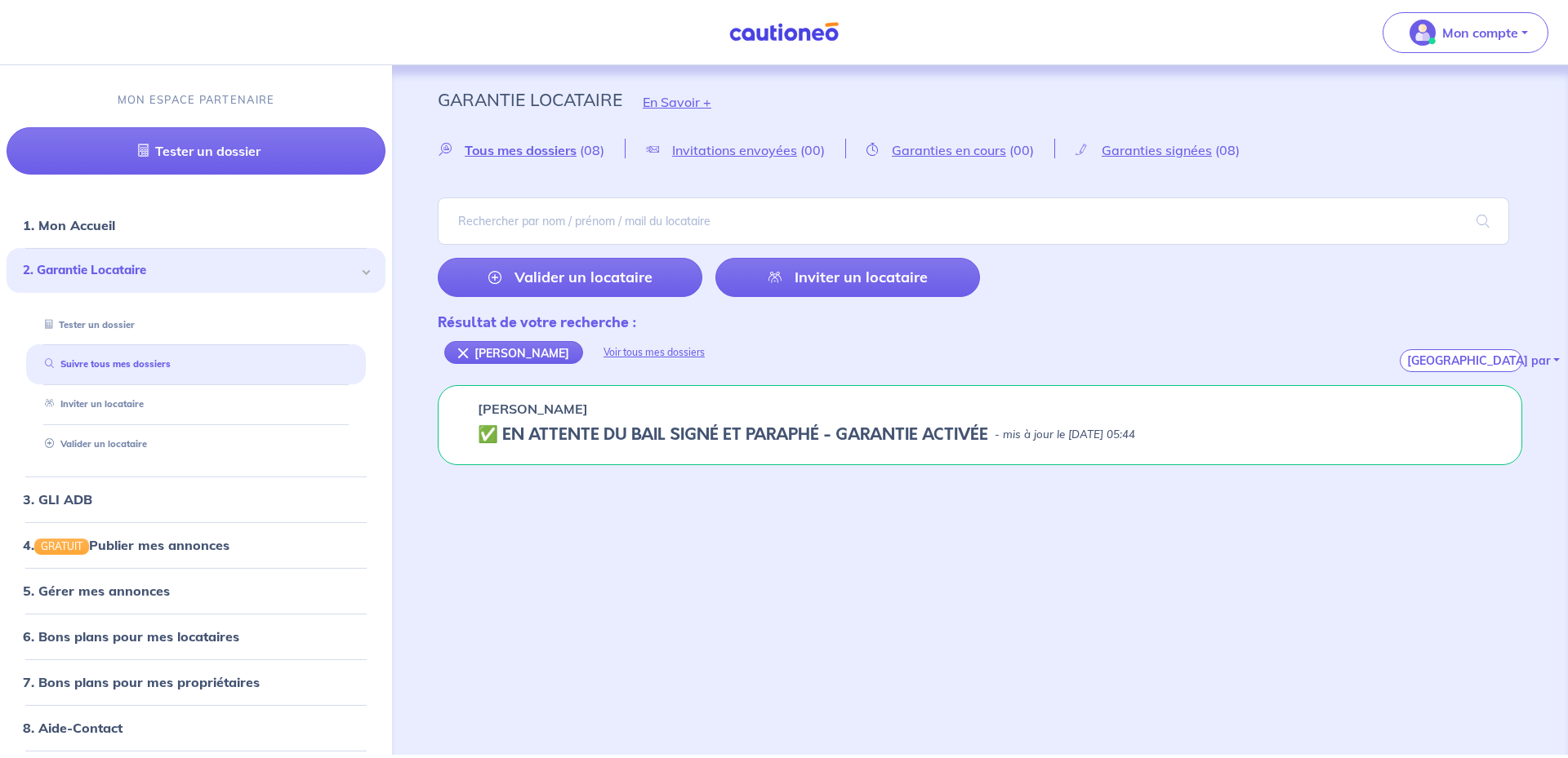
click at [846, 435] on h5 "✅️️️ EN ATTENTE DU BAIL SIGNÉ ET PARAPHÉ - GARANTIE ACTIVÉE" at bounding box center [733, 434] width 510 height 19
click at [847, 434] on h5 "✅️️️ EN ATTENTE DU BAIL SIGNÉ ET PARAPHÉ - GARANTIE ACTIVÉE" at bounding box center [733, 434] width 510 height 19
drag, startPoint x: 847, startPoint y: 434, endPoint x: 964, endPoint y: 435, distance: 117.0
click at [963, 435] on h5 "✅️️️ EN ATTENTE DU BAIL SIGNÉ ET PARAPHÉ - GARANTIE ACTIVÉE" at bounding box center [733, 434] width 510 height 19
click at [971, 434] on h5 "✅️️️ EN ATTENTE DU BAIL SIGNÉ ET PARAPHÉ - GARANTIE ACTIVÉE" at bounding box center [733, 434] width 510 height 19
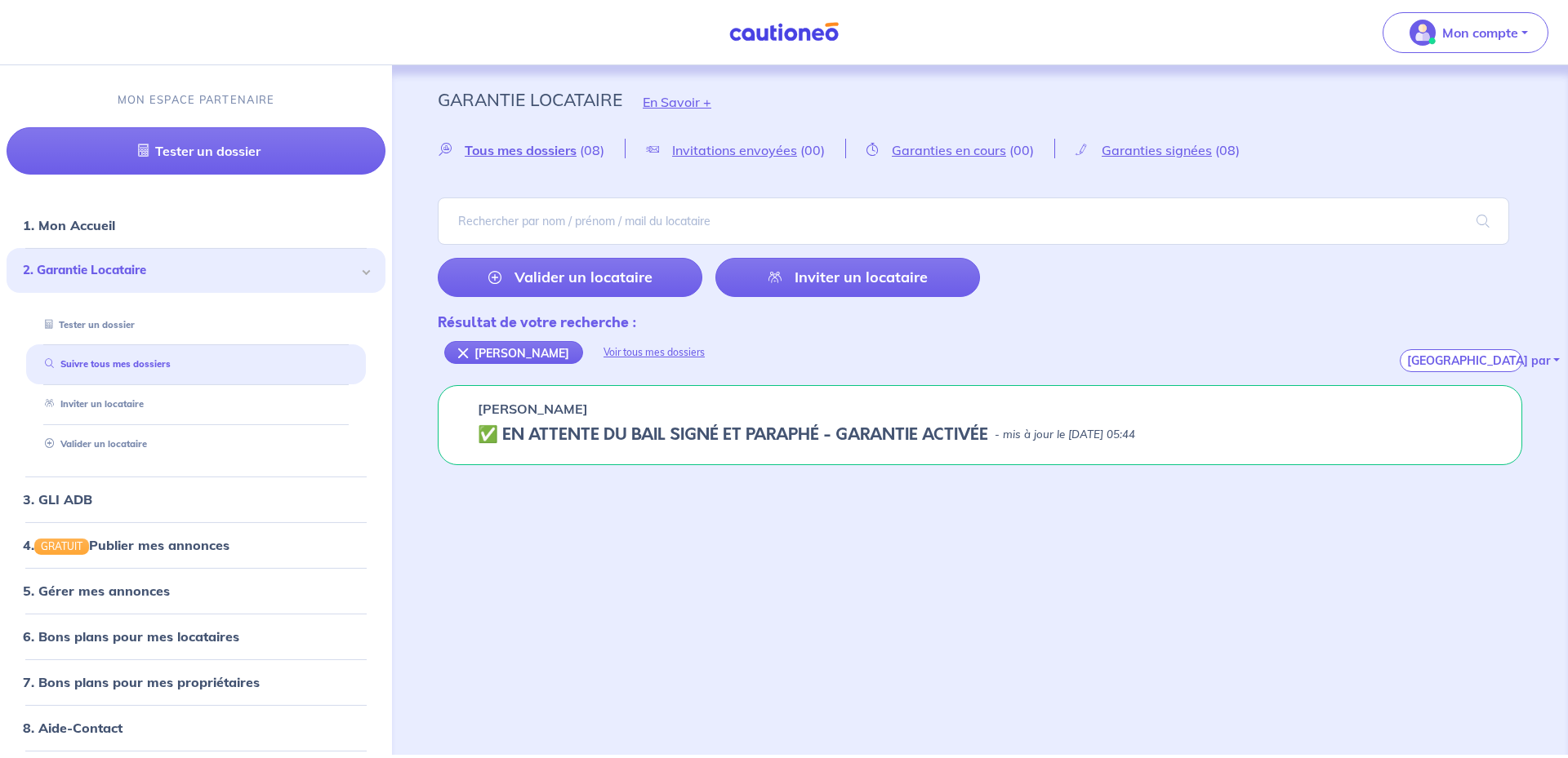
click at [651, 438] on h5 "✅️️️ EN ATTENTE DU BAIL SIGNÉ ET PARAPHÉ - GARANTIE ACTIVÉE" at bounding box center [733, 434] width 510 height 19
